Goal: Task Accomplishment & Management: Manage account settings

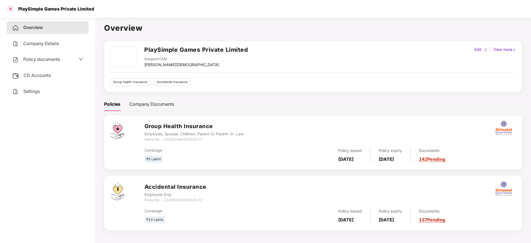
click at [9, 8] on div at bounding box center [10, 8] width 9 height 9
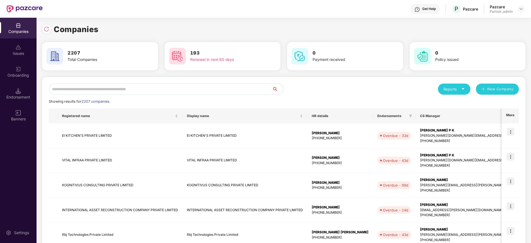
click at [135, 87] on input "text" at bounding box center [161, 89] width 224 height 11
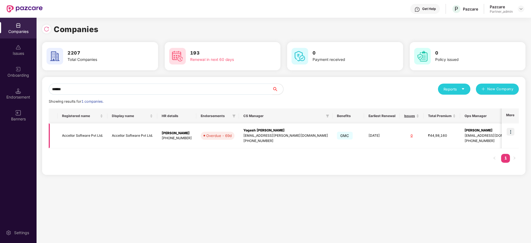
type input "******"
click at [322, 131] on div "Yogesh [PERSON_NAME]" at bounding box center [286, 130] width 85 height 5
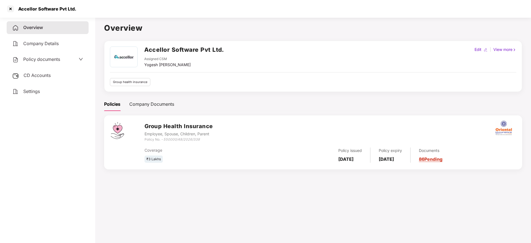
click at [438, 158] on link "86 Pending" at bounding box center [431, 160] width 24 height 6
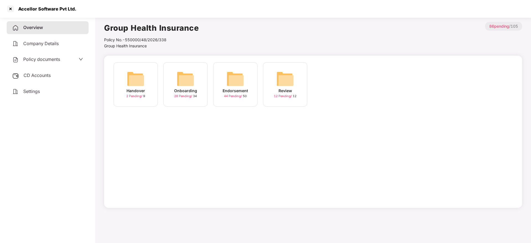
click at [230, 78] on img at bounding box center [236, 79] width 18 height 18
click at [234, 92] on div "August-2025" at bounding box center [236, 91] width 26 height 6
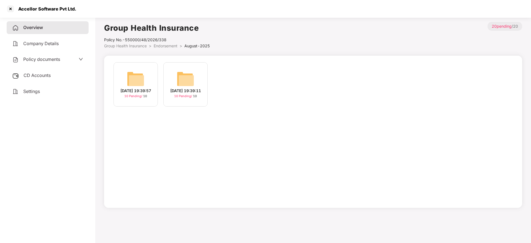
click at [137, 84] on img at bounding box center [136, 79] width 18 height 18
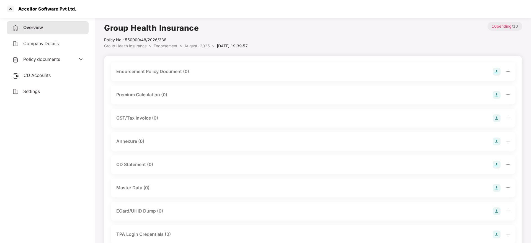
click at [498, 70] on img at bounding box center [497, 72] width 8 height 8
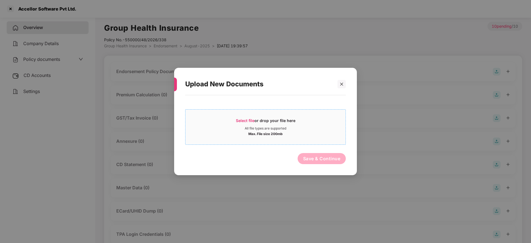
click at [254, 118] on span "Select file" at bounding box center [245, 120] width 19 height 5
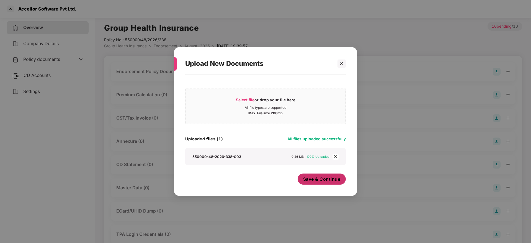
click at [324, 182] on span "Save & Continue" at bounding box center [321, 179] width 37 height 6
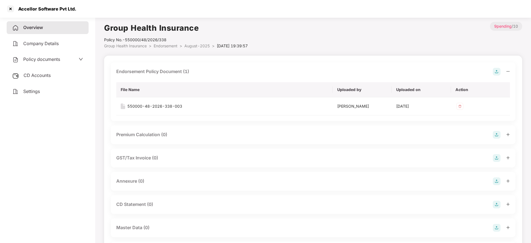
click at [508, 71] on icon "minus" at bounding box center [508, 71] width 3 height 0
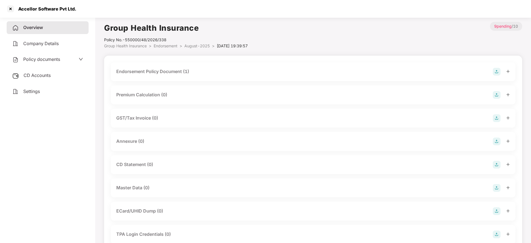
click at [495, 142] on img at bounding box center [497, 142] width 8 height 8
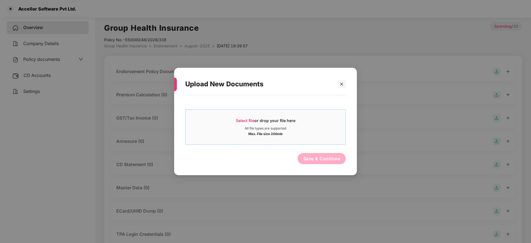
click at [248, 115] on span "Select file or drop your file here All file types are supported Max. File size …" at bounding box center [266, 127] width 160 height 27
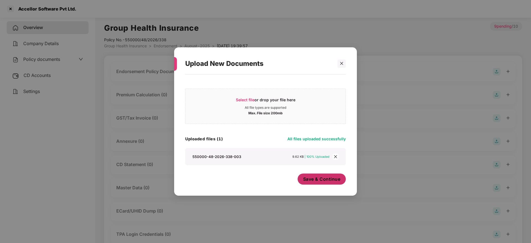
click at [315, 178] on span "Save & Continue" at bounding box center [321, 179] width 37 height 6
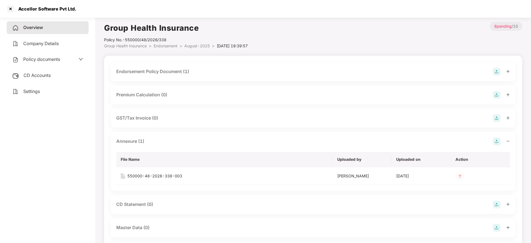
click at [507, 140] on icon "minus" at bounding box center [509, 141] width 4 height 4
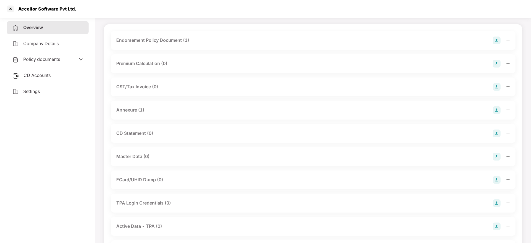
scroll to position [65, 0]
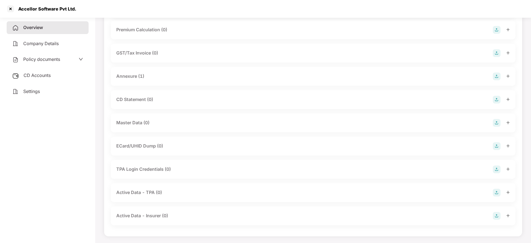
click at [498, 124] on img at bounding box center [497, 123] width 8 height 8
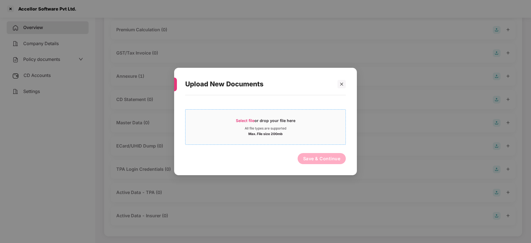
click at [241, 121] on span "Select file" at bounding box center [245, 120] width 19 height 5
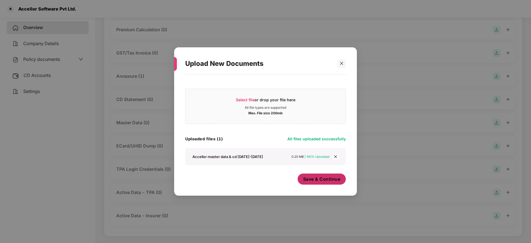
click at [325, 180] on span "Save & Continue" at bounding box center [321, 179] width 37 height 6
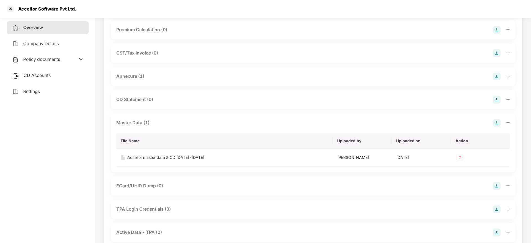
click at [509, 121] on icon "minus" at bounding box center [509, 123] width 4 height 4
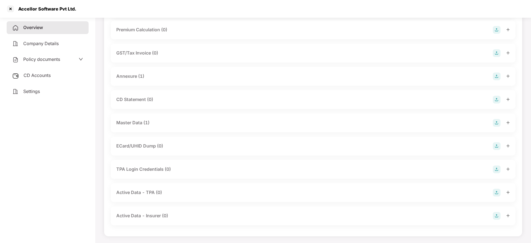
scroll to position [0, 0]
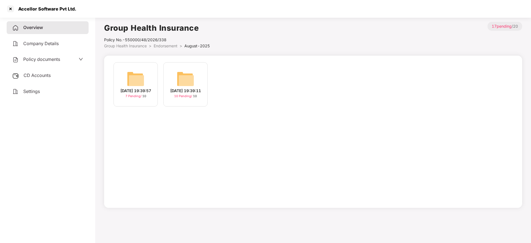
click at [176, 89] on div "[DATE] 19:39:11" at bounding box center [185, 91] width 31 height 6
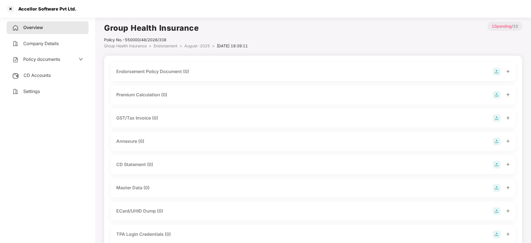
click at [499, 188] on img at bounding box center [497, 188] width 8 height 8
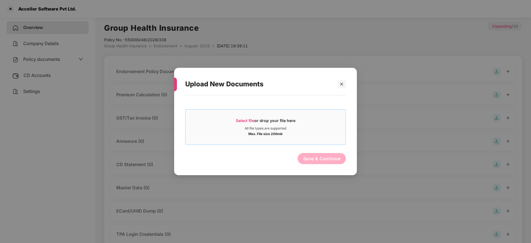
click at [246, 122] on span "Select file" at bounding box center [245, 120] width 19 height 5
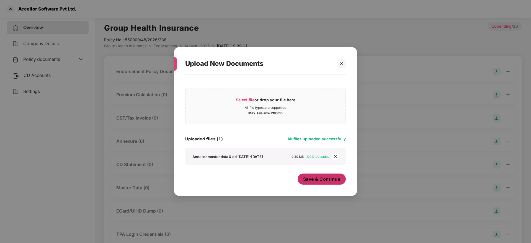
click at [326, 181] on span "Save & Continue" at bounding box center [321, 179] width 37 height 6
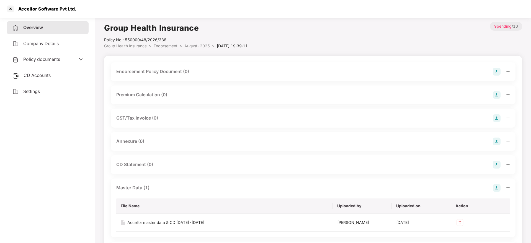
click at [507, 188] on icon "minus" at bounding box center [509, 188] width 4 height 4
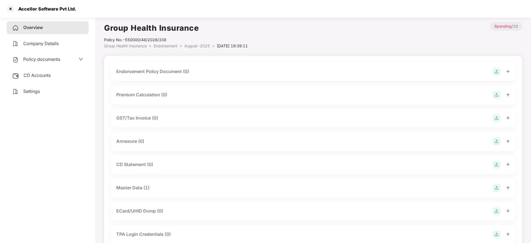
click at [497, 70] on img at bounding box center [497, 72] width 8 height 8
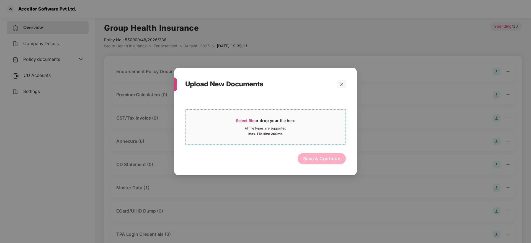
click at [252, 121] on span "Select file" at bounding box center [245, 120] width 19 height 5
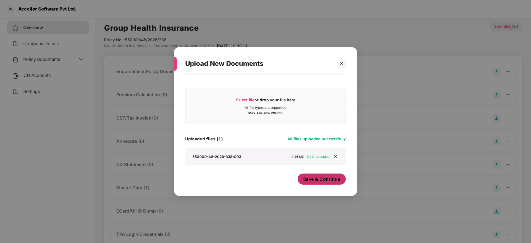
click at [319, 179] on span "Save & Continue" at bounding box center [321, 179] width 37 height 6
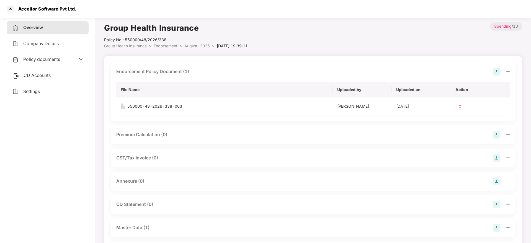
click at [508, 72] on icon "minus" at bounding box center [509, 72] width 4 height 4
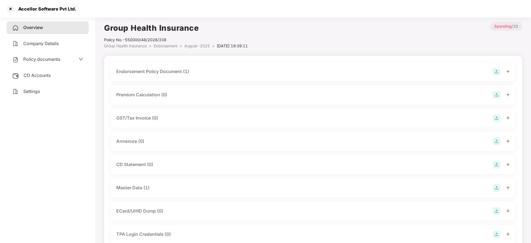
click at [497, 140] on img at bounding box center [497, 142] width 8 height 8
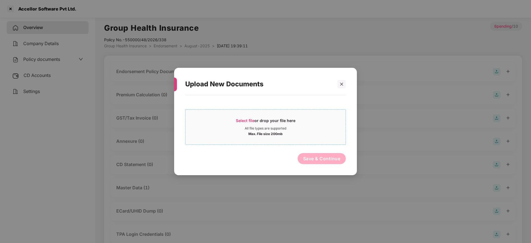
click at [250, 122] on span "Select file" at bounding box center [245, 120] width 19 height 5
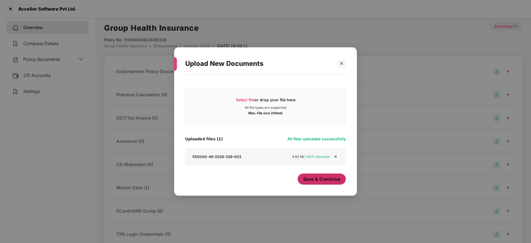
click at [319, 178] on span "Save & Continue" at bounding box center [321, 179] width 37 height 6
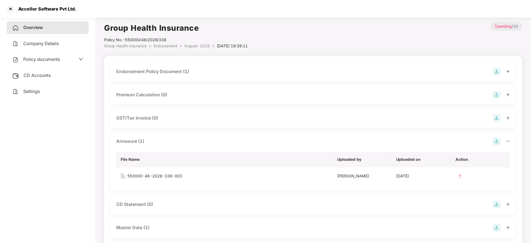
click at [507, 140] on icon "minus" at bounding box center [509, 141] width 4 height 4
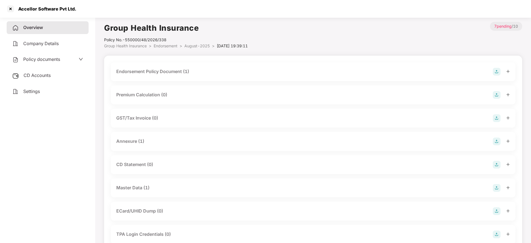
click at [33, 22] on div "Overview" at bounding box center [48, 27] width 82 height 13
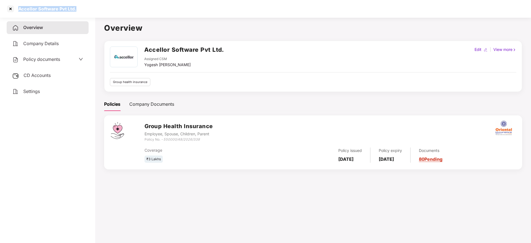
drag, startPoint x: 19, startPoint y: 8, endPoint x: 83, endPoint y: 7, distance: 64.0
click at [83, 7] on div "Accellor Software Pvt Ltd." at bounding box center [265, 9] width 531 height 18
copy div "Accellor Software Pvt Ltd."
click at [12, 10] on div at bounding box center [10, 8] width 9 height 9
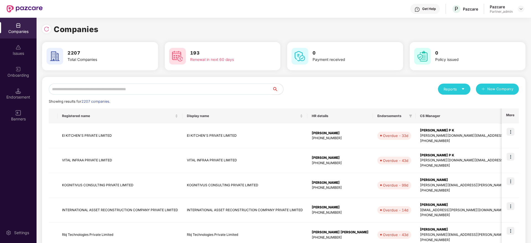
click at [133, 87] on input "text" at bounding box center [161, 89] width 224 height 11
paste input "**********"
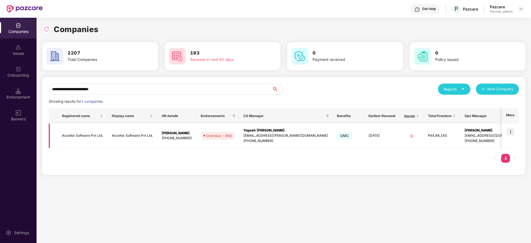
type input "**********"
click at [512, 130] on img at bounding box center [511, 132] width 8 height 8
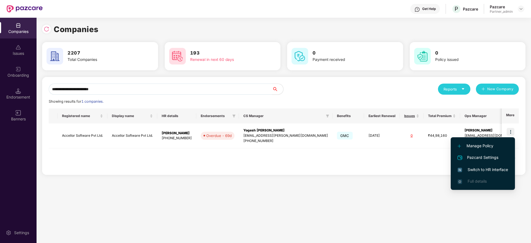
click at [484, 167] on span "Switch to HR interface" at bounding box center [483, 170] width 50 height 6
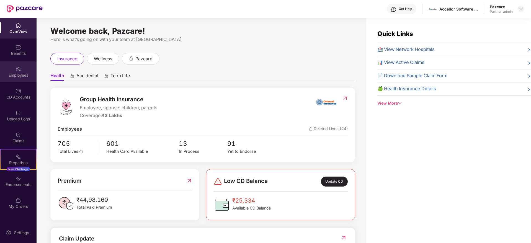
click at [21, 71] on div "Employees" at bounding box center [18, 72] width 37 height 21
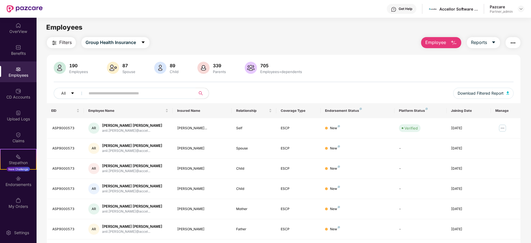
click at [111, 94] on input "text" at bounding box center [138, 93] width 99 height 8
paste input "**********"
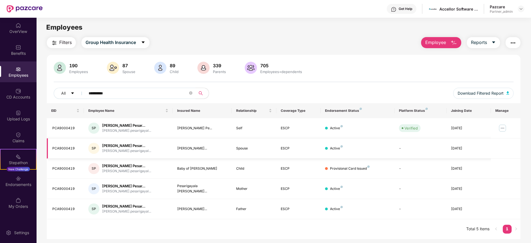
type input "**********"
click at [18, 181] on img at bounding box center [19, 179] width 6 height 6
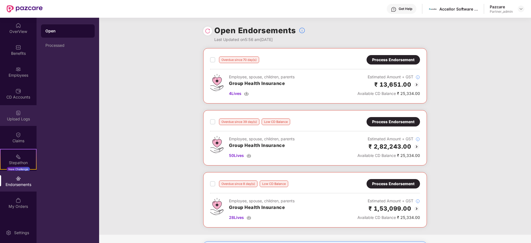
click at [21, 113] on div "Upload Logs" at bounding box center [18, 115] width 37 height 21
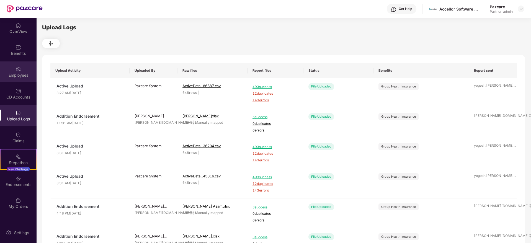
click at [18, 74] on div "Employees" at bounding box center [18, 76] width 37 height 6
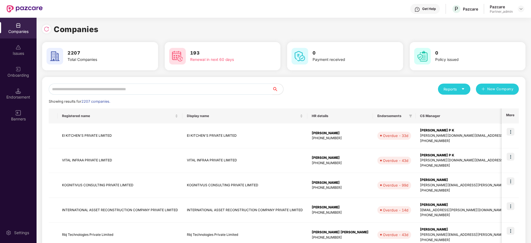
click at [88, 91] on input "text" at bounding box center [161, 89] width 224 height 11
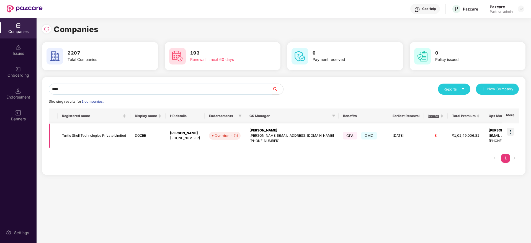
type input "****"
click at [512, 132] on img at bounding box center [511, 132] width 8 height 8
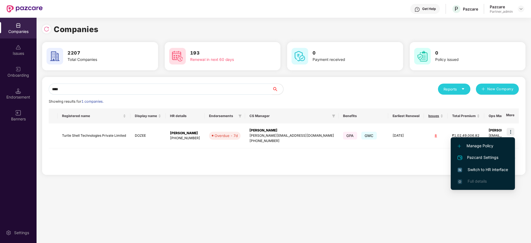
click at [493, 167] on span "Switch to HR interface" at bounding box center [483, 170] width 50 height 6
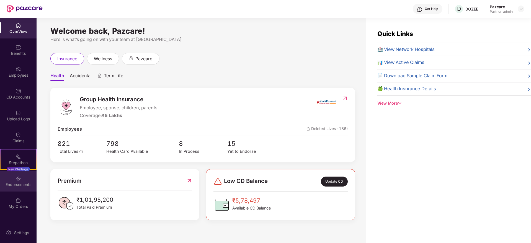
click at [21, 184] on div "Endorsements" at bounding box center [18, 185] width 37 height 6
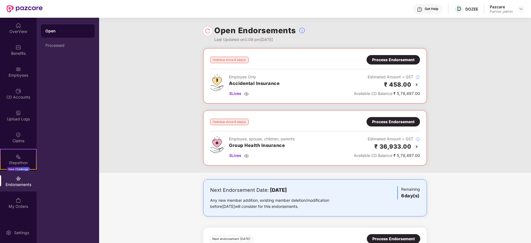
click at [210, 30] on img at bounding box center [208, 31] width 6 height 6
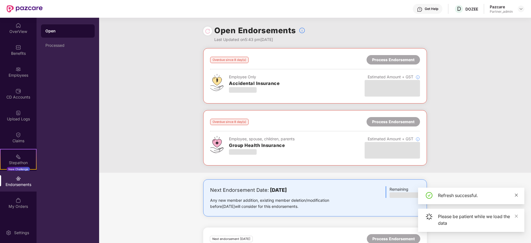
click at [518, 196] on icon "close" at bounding box center [517, 195] width 4 height 4
click at [517, 216] on icon "close" at bounding box center [517, 216] width 4 height 4
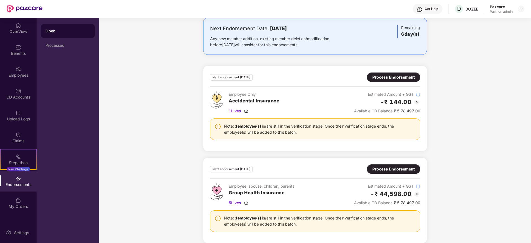
scroll to position [168, 0]
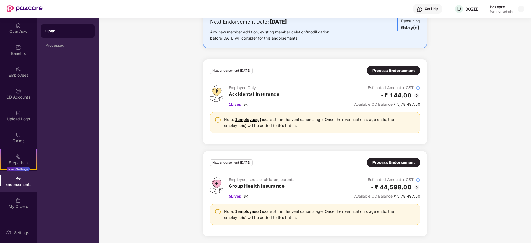
click at [397, 163] on div "Process Endorsement" at bounding box center [394, 163] width 42 height 6
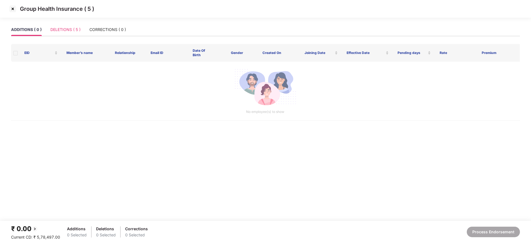
click at [68, 34] on div "DELETIONS ( 5 )" at bounding box center [65, 29] width 30 height 13
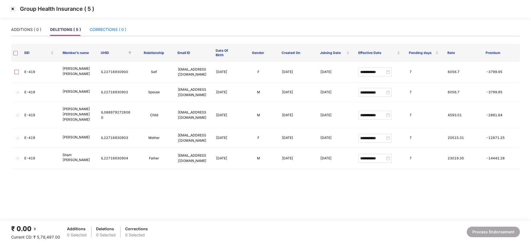
click at [111, 30] on div "CORRECTIONS ( 0 )" at bounding box center [108, 30] width 37 height 6
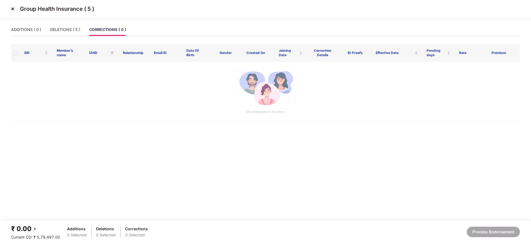
click at [11, 8] on img at bounding box center [12, 8] width 9 height 9
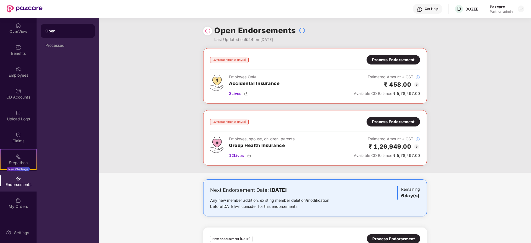
click at [394, 123] on div "Process Endorsement" at bounding box center [393, 122] width 42 height 6
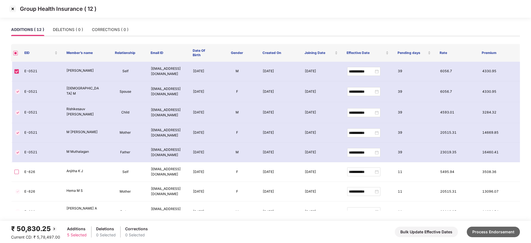
click at [497, 236] on button "Process Endorsement" at bounding box center [493, 232] width 53 height 11
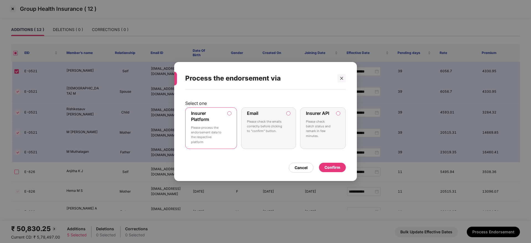
click at [334, 170] on div "Confirm" at bounding box center [333, 168] width 16 height 6
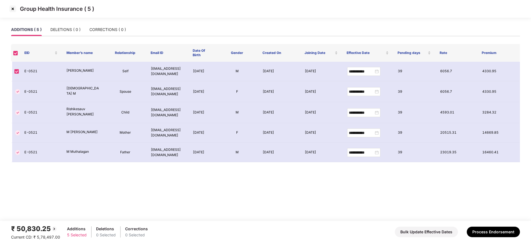
click at [11, 8] on img at bounding box center [12, 8] width 9 height 9
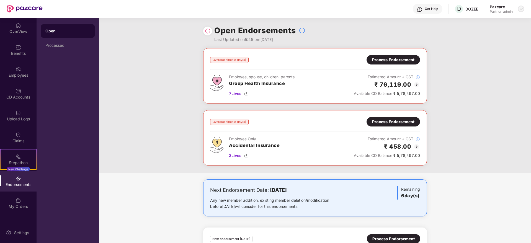
click at [521, 10] on img at bounding box center [521, 9] width 4 height 4
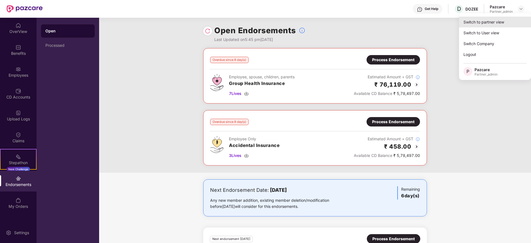
click at [502, 22] on div "Switch to partner view" at bounding box center [495, 22] width 72 height 11
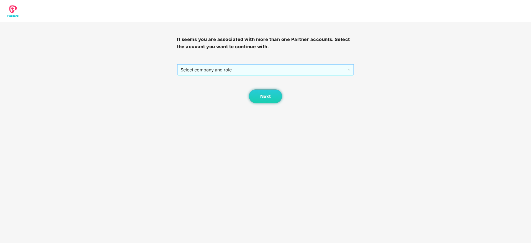
click at [269, 67] on span "Select company and role" at bounding box center [266, 70] width 170 height 11
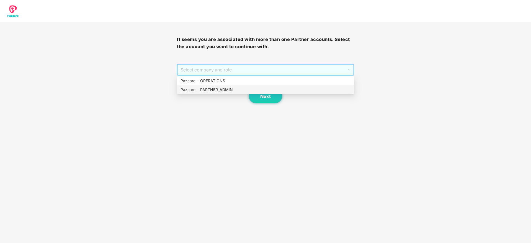
click at [230, 88] on div "Pazcare - PARTNER_ADMIN" at bounding box center [266, 90] width 170 height 6
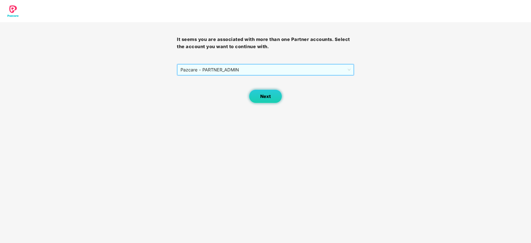
click at [270, 95] on span "Next" at bounding box center [265, 96] width 11 height 5
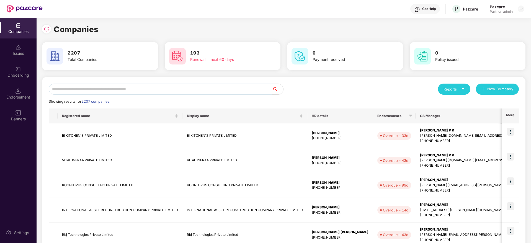
click at [73, 91] on input "text" at bounding box center [161, 89] width 224 height 11
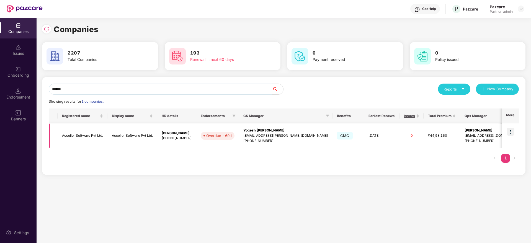
type input "******"
click at [512, 133] on img at bounding box center [511, 132] width 8 height 8
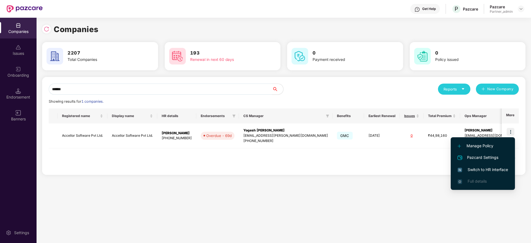
click at [489, 166] on li "Switch to HR interface" at bounding box center [483, 170] width 64 height 12
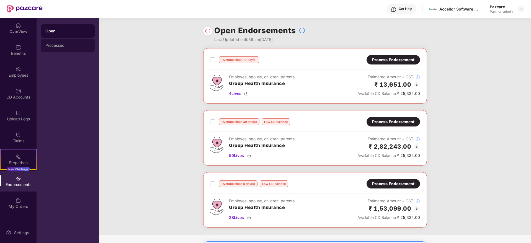
click at [65, 45] on div "Processed" at bounding box center [67, 45] width 45 height 4
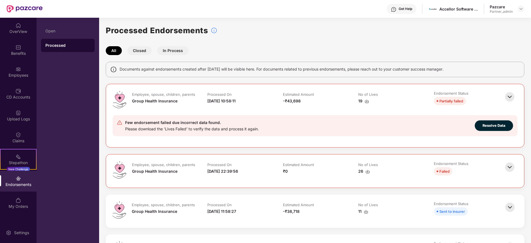
scroll to position [42, 0]
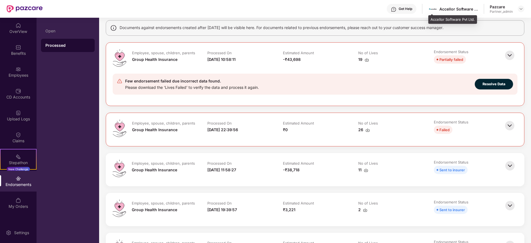
click at [442, 8] on div "Accellor Software Pvt Ltd." at bounding box center [459, 8] width 39 height 5
copy div "Accellor"
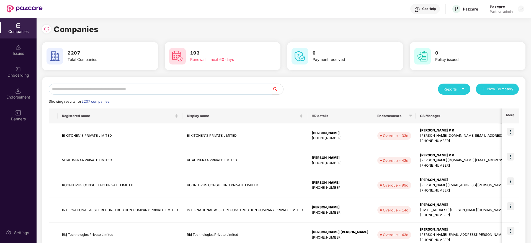
click at [75, 92] on input "text" at bounding box center [161, 89] width 224 height 11
paste input "********"
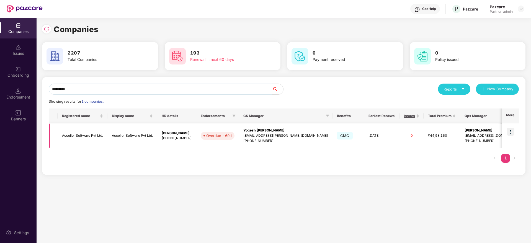
type input "********"
click at [324, 135] on div "[EMAIL_ADDRESS][PERSON_NAME][DOMAIN_NAME]" at bounding box center [286, 135] width 85 height 5
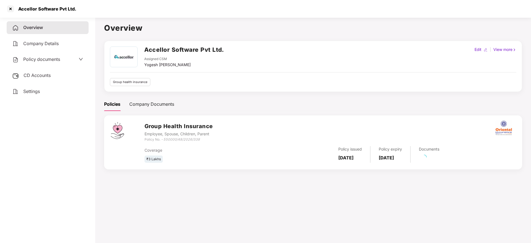
click at [42, 77] on span "CD Accounts" at bounding box center [37, 76] width 27 height 6
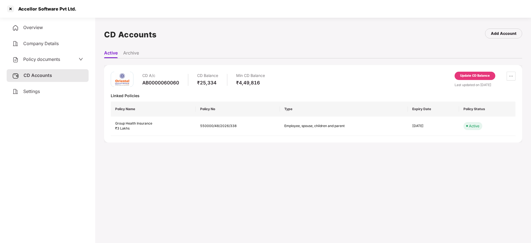
click at [482, 75] on div "Update CD Balance" at bounding box center [476, 75] width 30 height 5
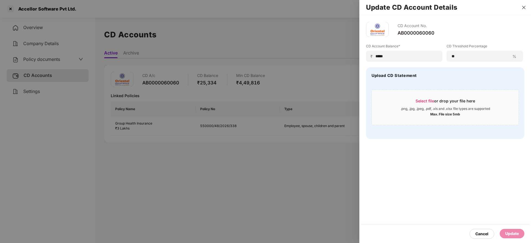
click at [526, 6] on icon "close" at bounding box center [524, 7] width 4 height 4
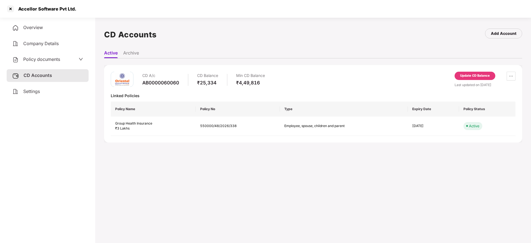
click at [467, 71] on div "CD A/c AB0000060060 CD Balance ₹25,334 Min CD Balance ₹4,49,816 Update CD Balan…" at bounding box center [313, 104] width 418 height 78
click at [464, 75] on div "Update CD Balance" at bounding box center [476, 75] width 30 height 5
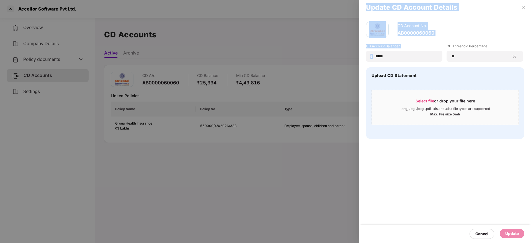
drag, startPoint x: 411, startPoint y: 52, endPoint x: 327, endPoint y: 52, distance: 84.8
click at [327, 52] on div "Update CD Account Details CD Account No. AB0000060060 CD Account Balance* ₹ ***…" at bounding box center [265, 121] width 531 height 243
click at [417, 54] on input "*****" at bounding box center [406, 56] width 63 height 6
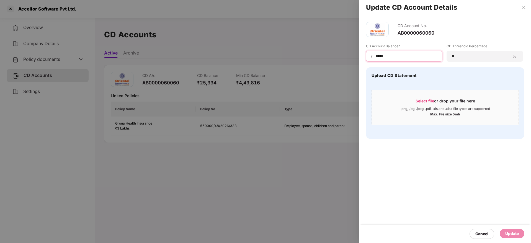
drag, startPoint x: 424, startPoint y: 56, endPoint x: 332, endPoint y: 56, distance: 92.0
click at [332, 56] on div "Update CD Account Details CD Account No. AB0000060060 CD Account Balance* ₹ ***…" at bounding box center [265, 121] width 531 height 243
paste input
type input "*****"
click at [432, 102] on span "Select file" at bounding box center [425, 101] width 19 height 5
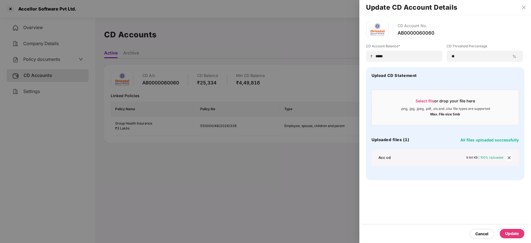
click at [512, 231] on div "Update" at bounding box center [513, 234] width 14 height 6
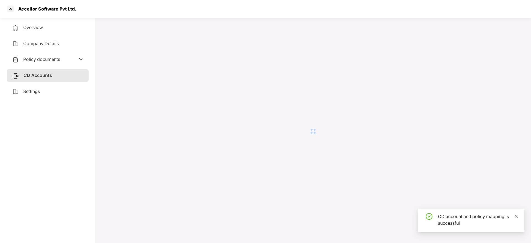
click at [518, 217] on icon "close" at bounding box center [517, 216] width 4 height 4
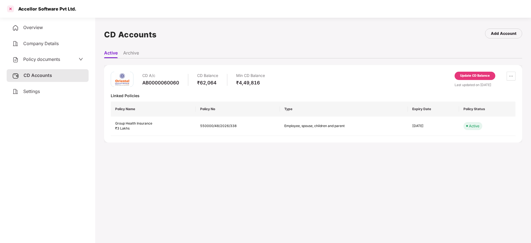
click at [11, 7] on div at bounding box center [10, 8] width 9 height 9
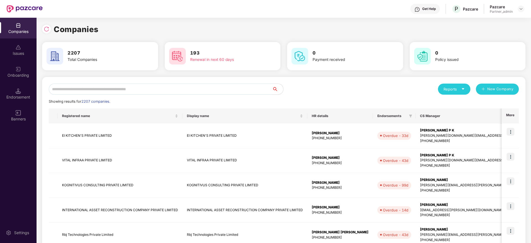
click at [95, 87] on input "text" at bounding box center [161, 89] width 224 height 11
paste input "*********"
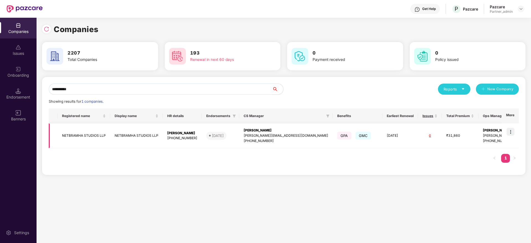
type input "*********"
click at [269, 130] on div "[PERSON_NAME]" at bounding box center [286, 130] width 85 height 5
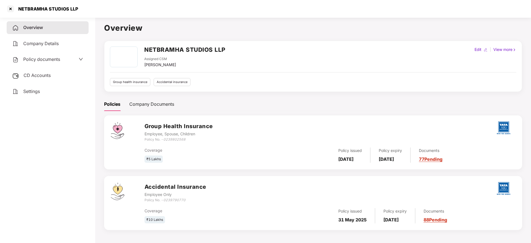
click at [31, 89] on span "Settings" at bounding box center [31, 92] width 17 height 6
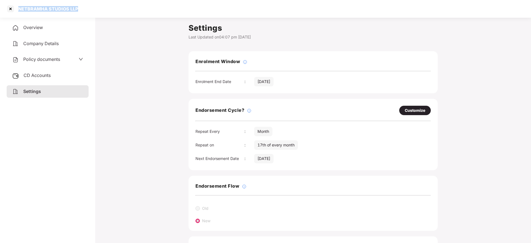
drag, startPoint x: 19, startPoint y: 9, endPoint x: 85, endPoint y: 6, distance: 66.0
click at [85, 6] on div "NETBRAMHA STUDIOS LLP" at bounding box center [265, 9] width 531 height 18
copy div "NETBRAMHA STUDIOS LLP"
click at [11, 9] on div at bounding box center [10, 8] width 9 height 9
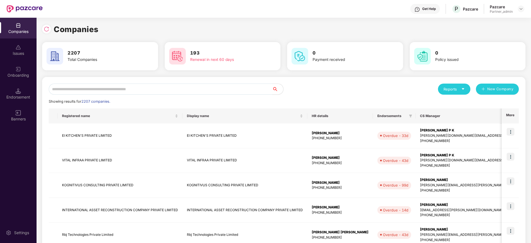
click at [110, 89] on input "text" at bounding box center [161, 89] width 224 height 11
paste input "**********"
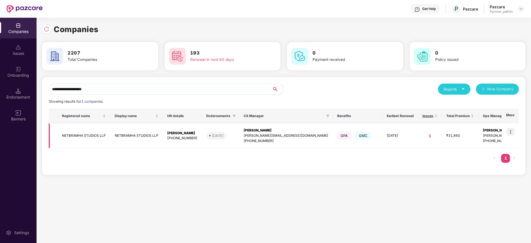
type input "**********"
click at [512, 131] on img at bounding box center [511, 132] width 8 height 8
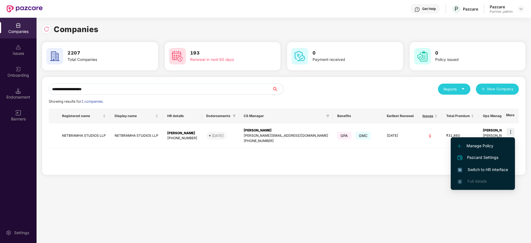
click at [479, 170] on span "Switch to HR interface" at bounding box center [483, 170] width 50 height 6
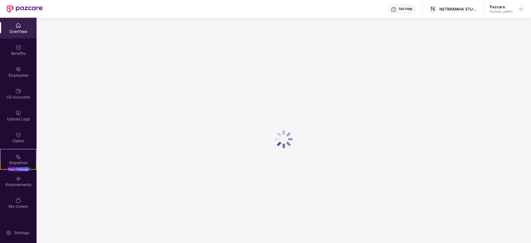
click at [15, 54] on div "Benefits" at bounding box center [18, 54] width 37 height 6
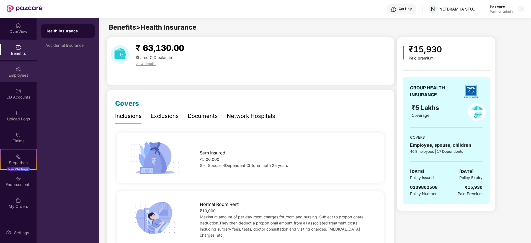
click at [17, 77] on div "Employees" at bounding box center [18, 76] width 37 height 6
